Goal: Navigation & Orientation: Go to known website

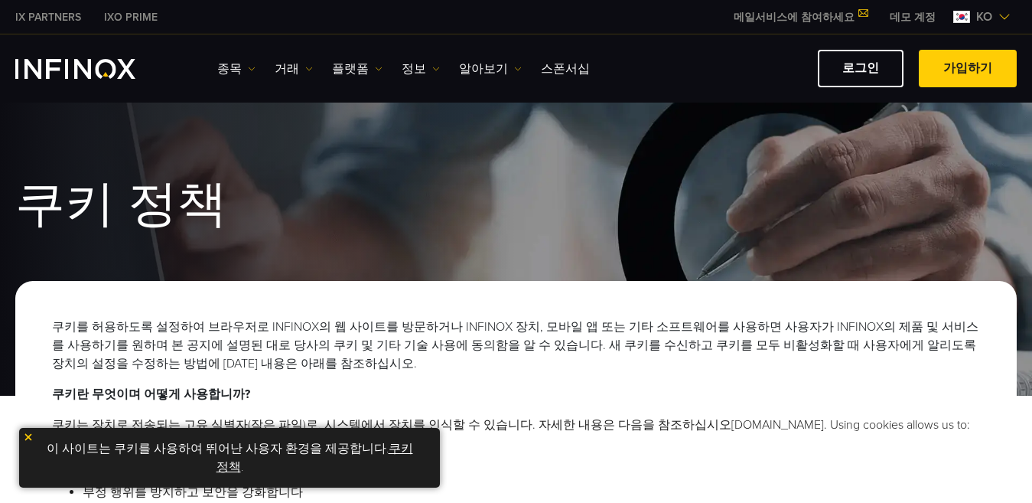
click at [753, 19] on link "메일서비스에 참여하세요" at bounding box center [800, 17] width 156 height 13
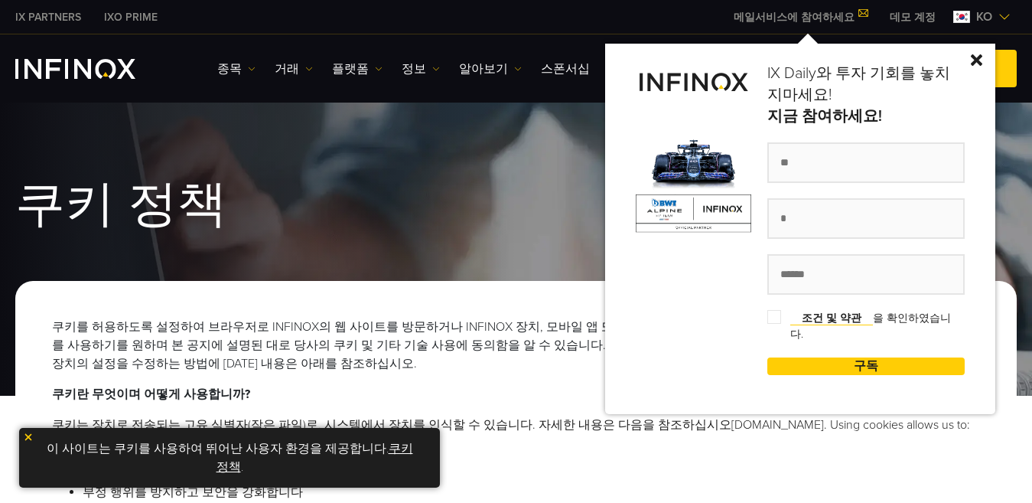
click at [973, 59] on img at bounding box center [976, 59] width 11 height 11
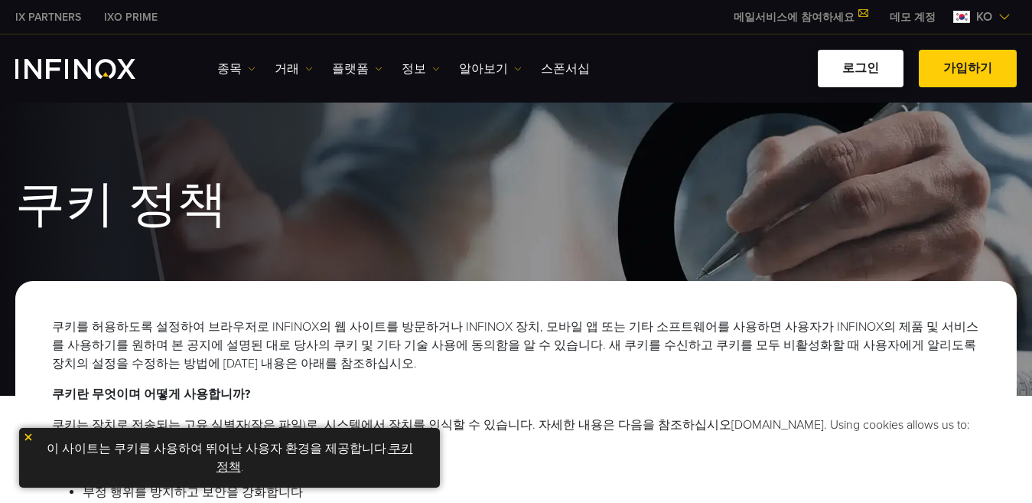
click at [878, 65] on link "로그인" at bounding box center [861, 68] width 86 height 37
click at [869, 68] on link "로그인" at bounding box center [861, 68] width 86 height 37
click at [861, 70] on link "로그인" at bounding box center [861, 68] width 86 height 37
